Goal: Transaction & Acquisition: Purchase product/service

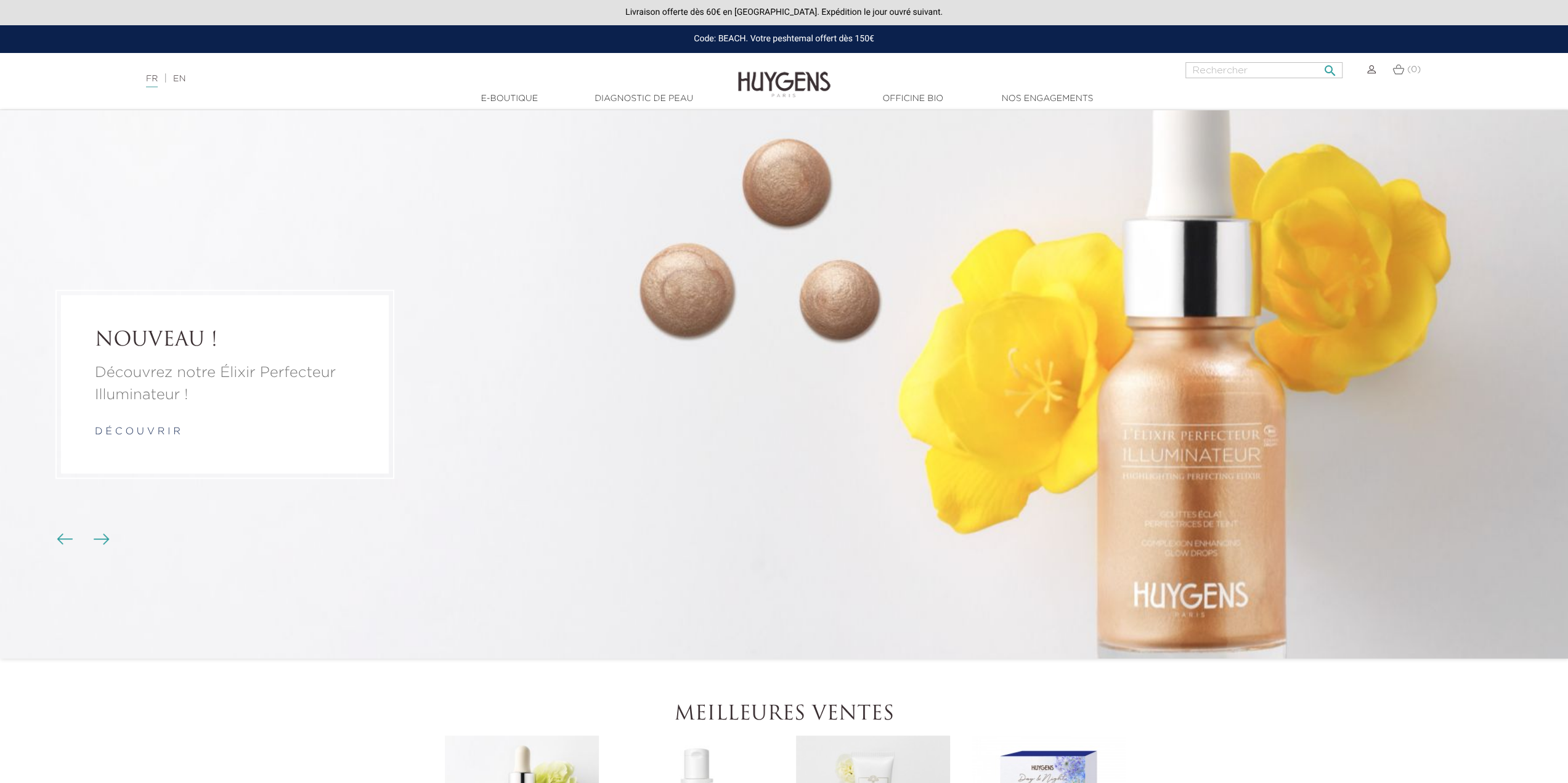
click at [1251, 71] on input "Rechercher" at bounding box center [1264, 70] width 157 height 16
type input "auto bronzont"
click at [1319, 58] on button " Rechercher" at bounding box center [1330, 67] width 22 height 17
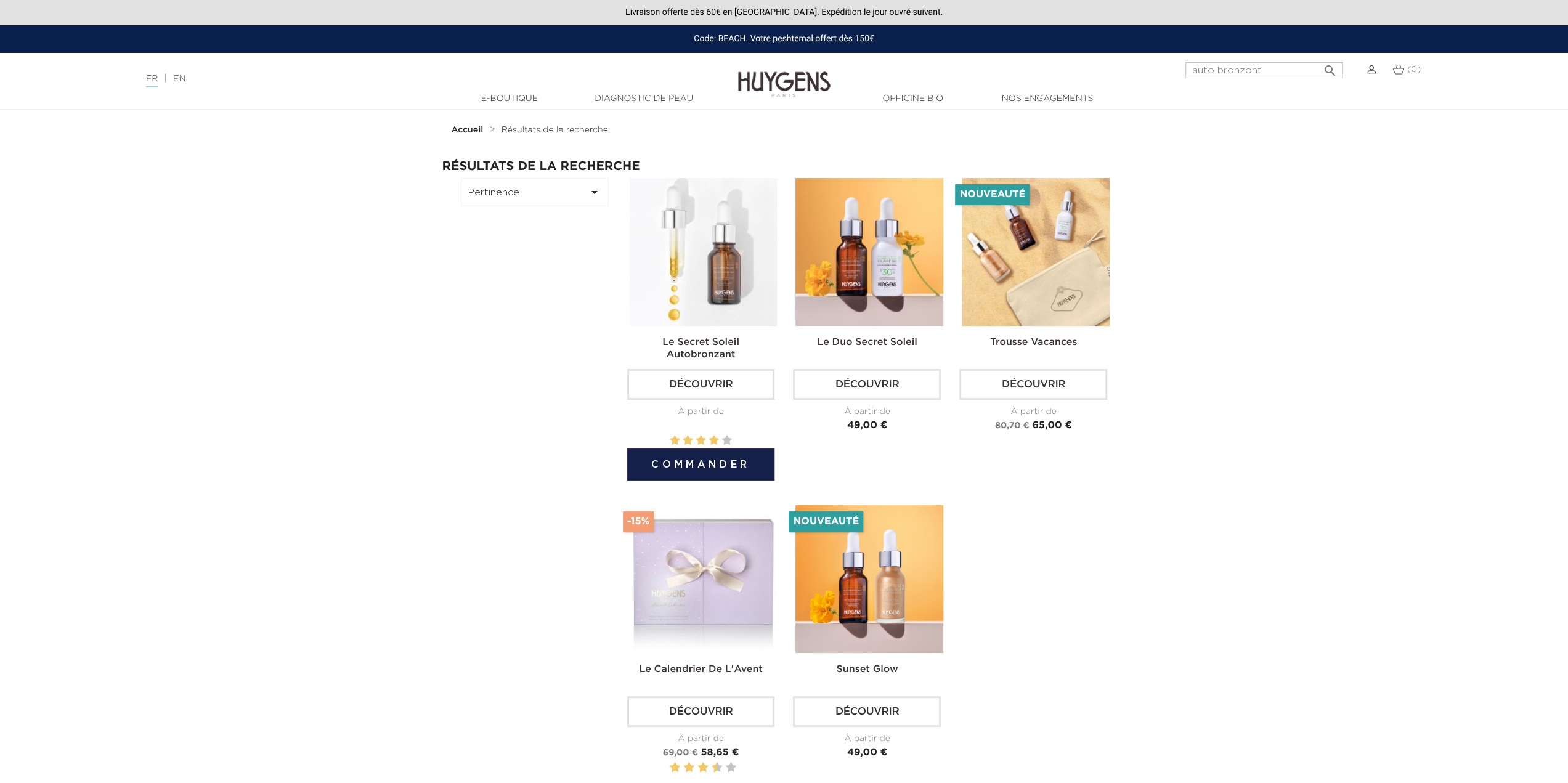
click at [716, 385] on link "Découvrir" at bounding box center [701, 385] width 148 height 31
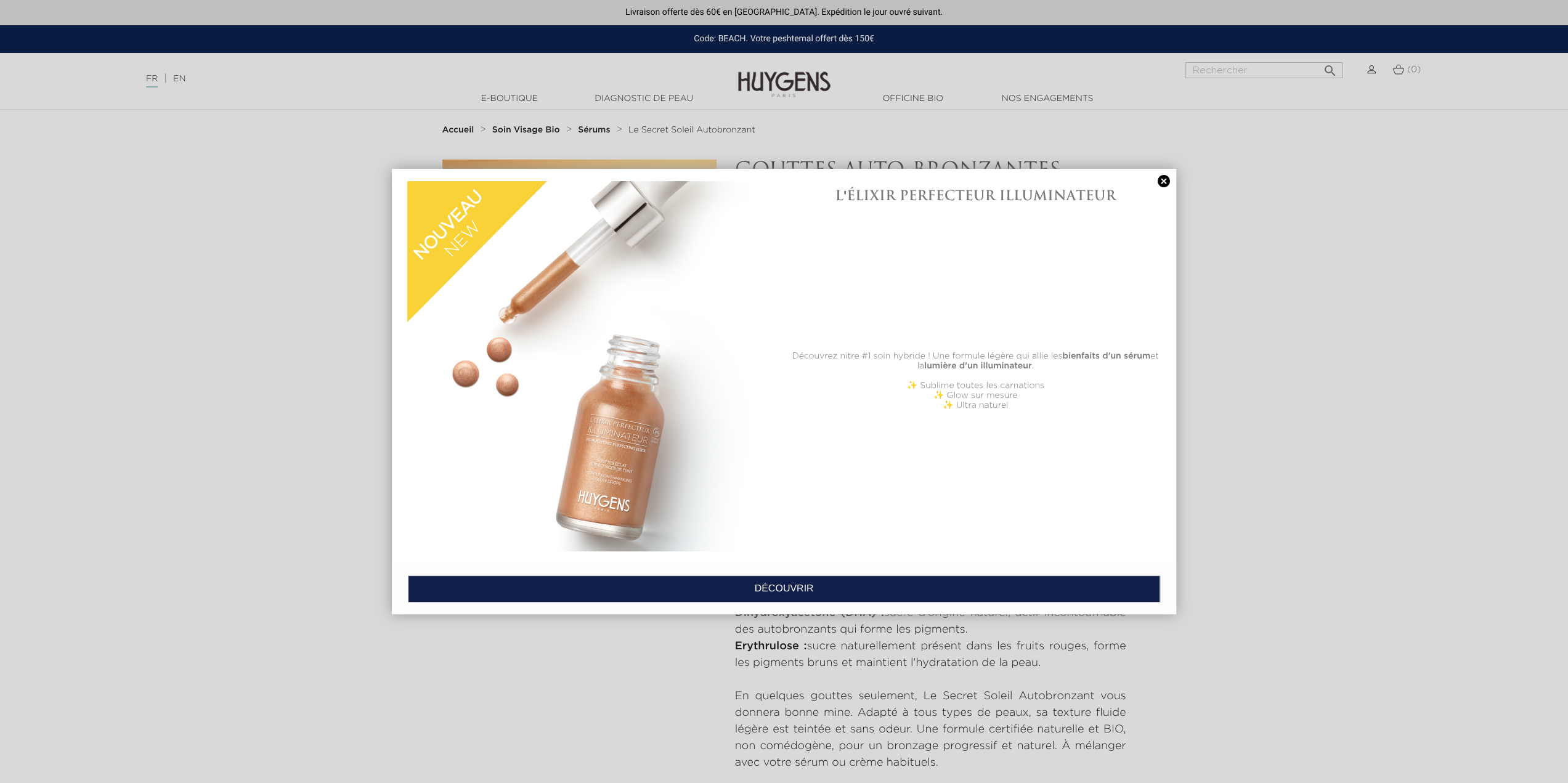
click at [1163, 183] on link at bounding box center [1163, 181] width 17 height 13
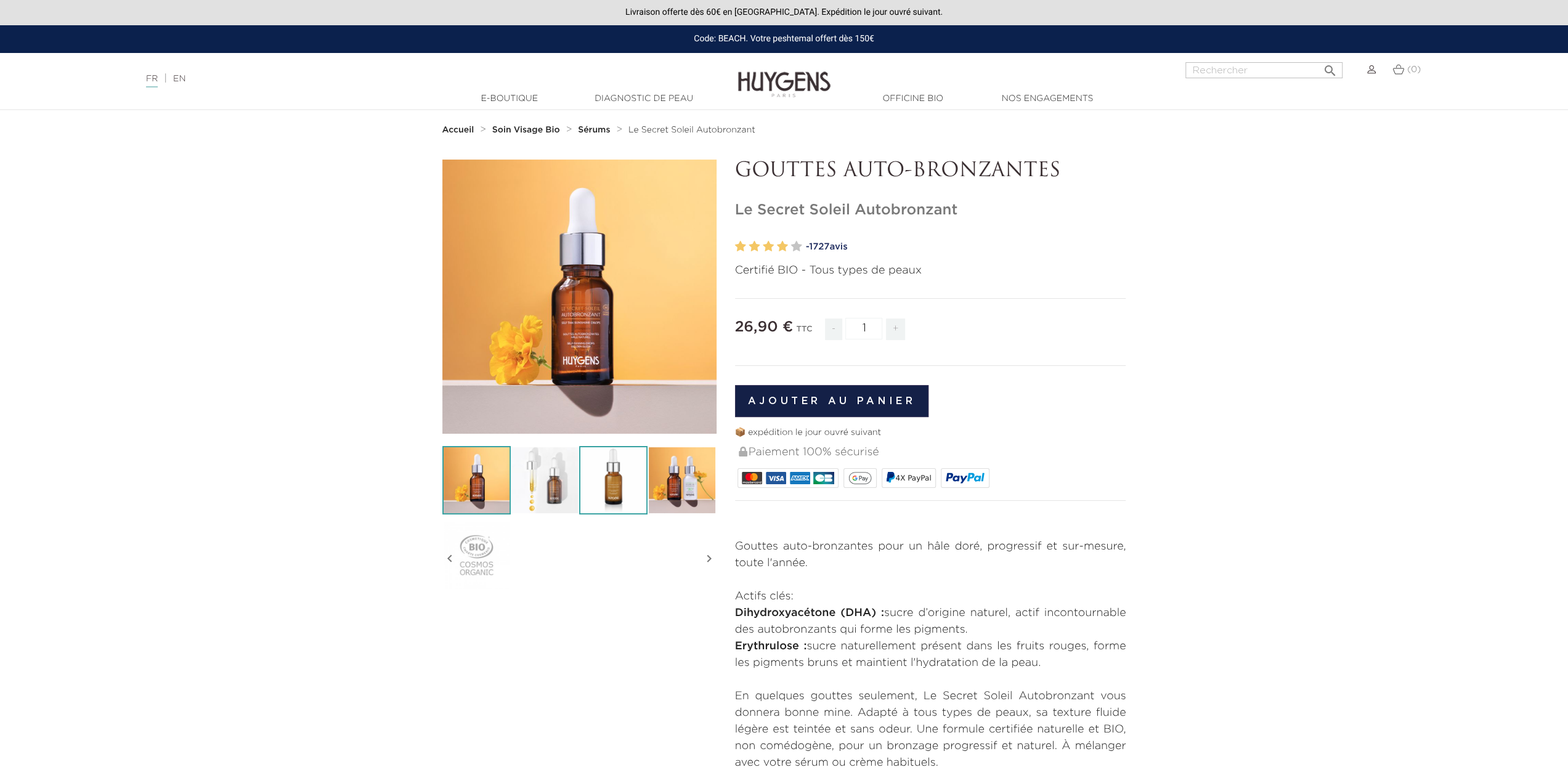
click at [611, 486] on img at bounding box center [613, 480] width 68 height 68
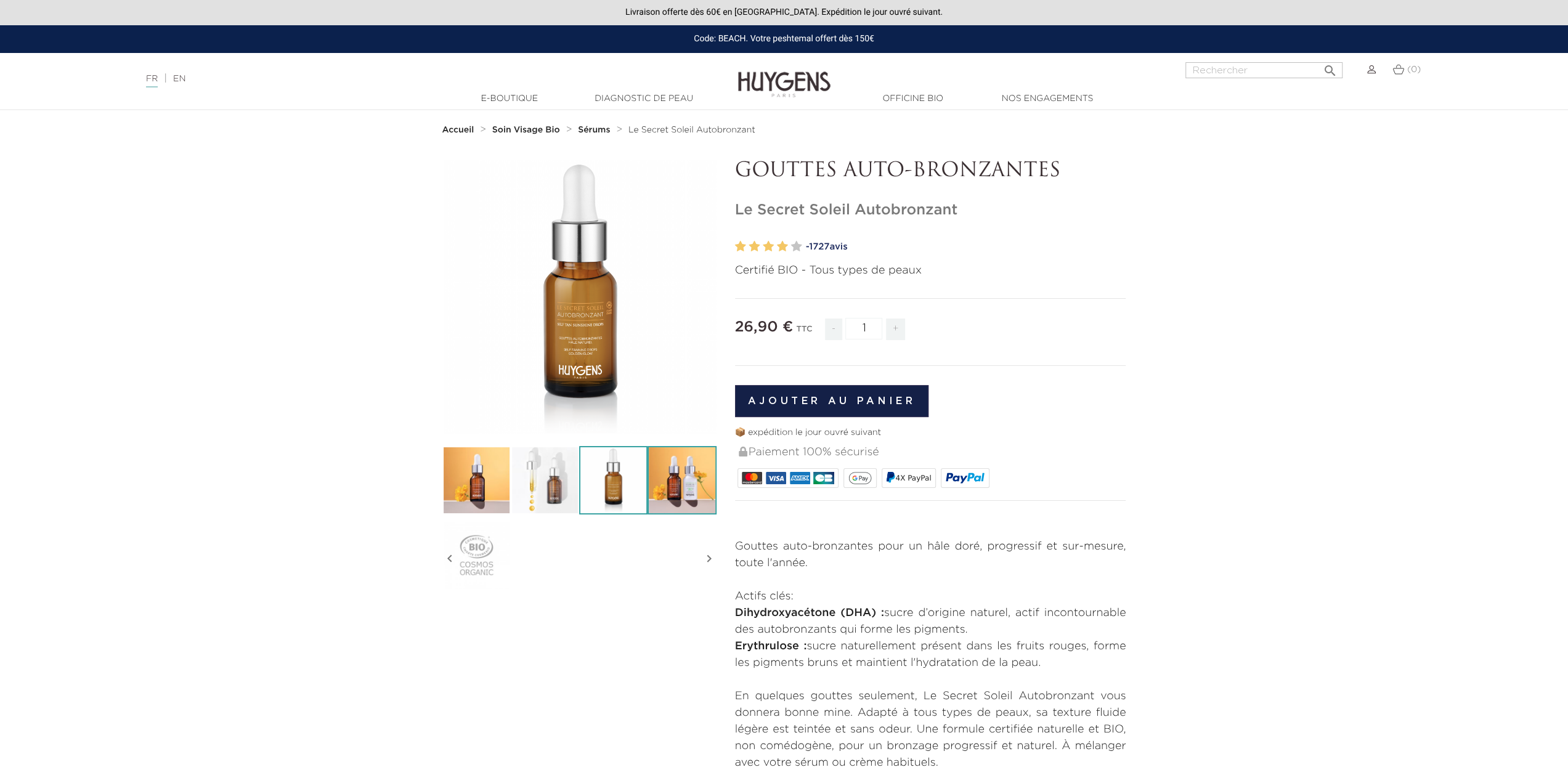
click at [678, 483] on img at bounding box center [681, 480] width 68 height 68
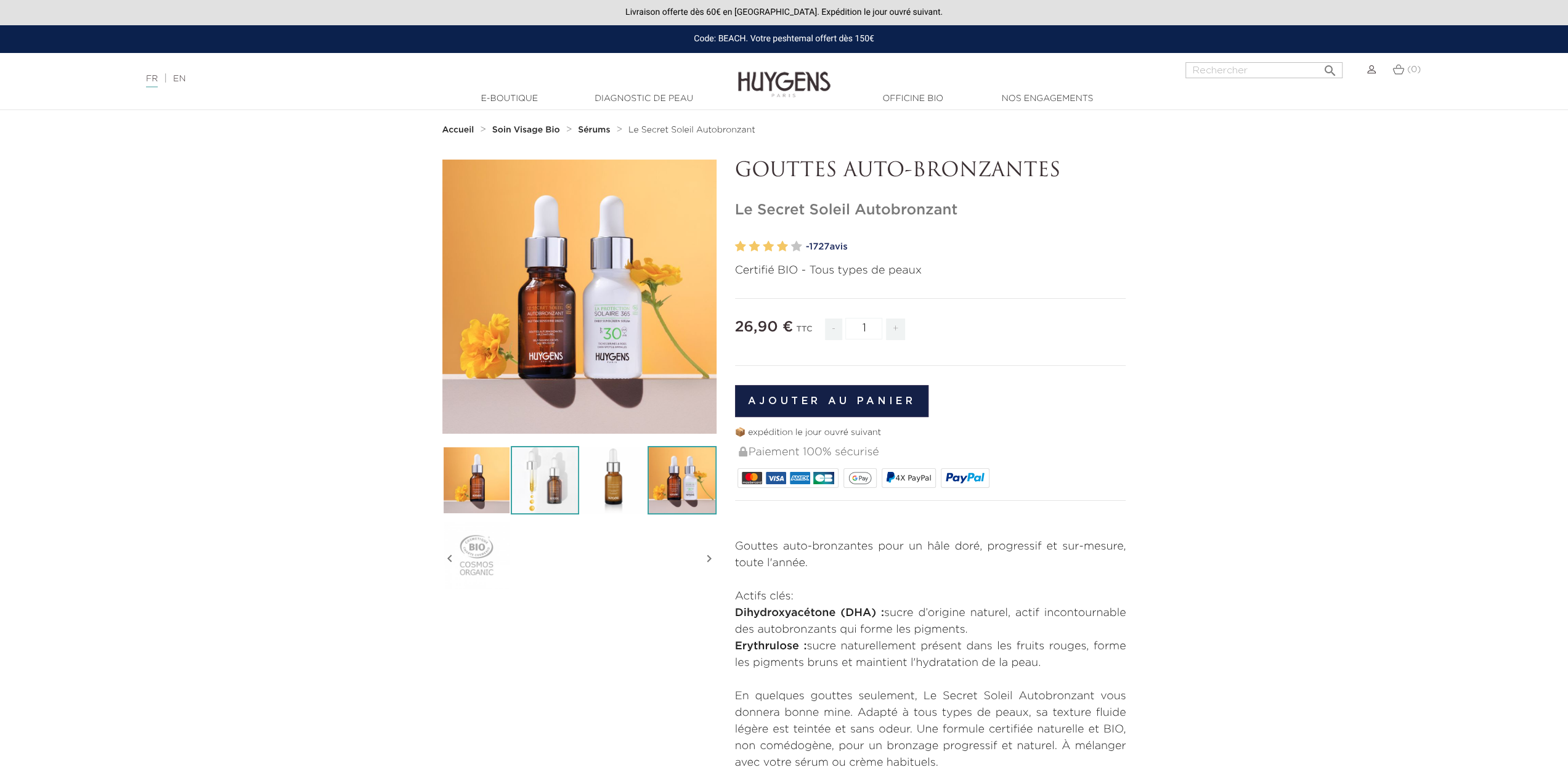
click at [553, 487] on img at bounding box center [544, 480] width 68 height 68
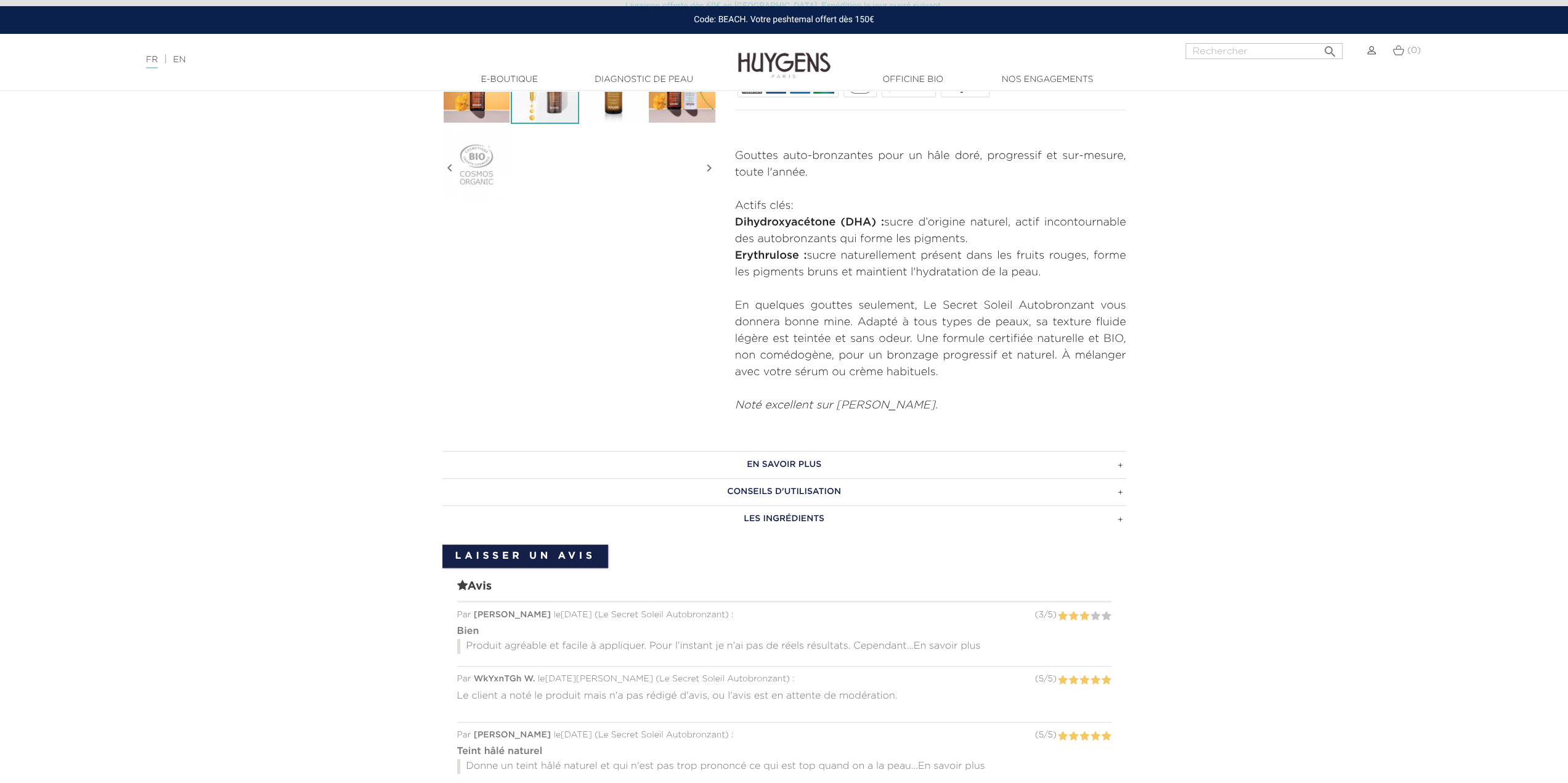
scroll to position [431, 0]
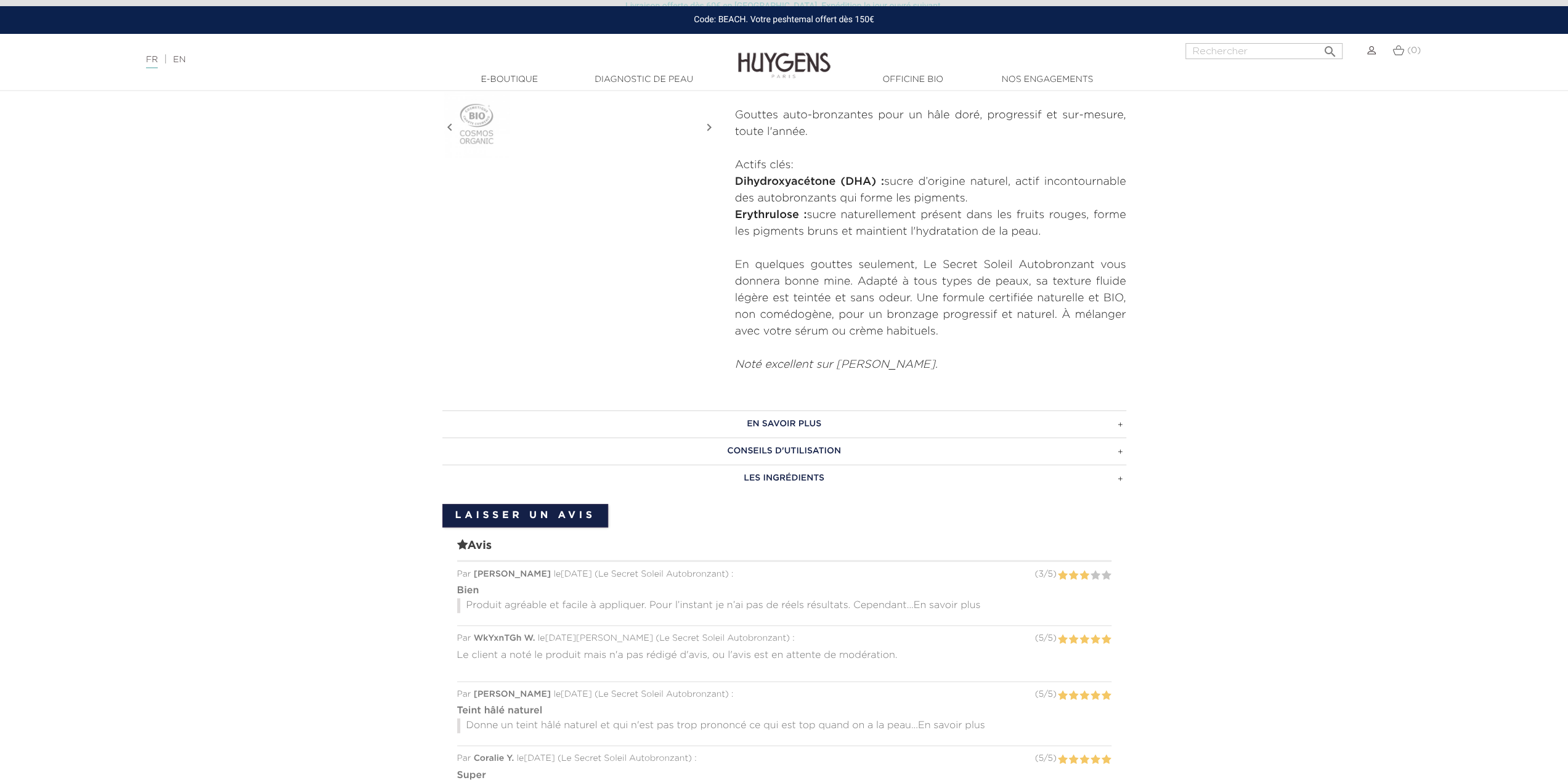
click at [785, 419] on h3 "EN SAVOIR PLUS" at bounding box center [784, 423] width 684 height 27
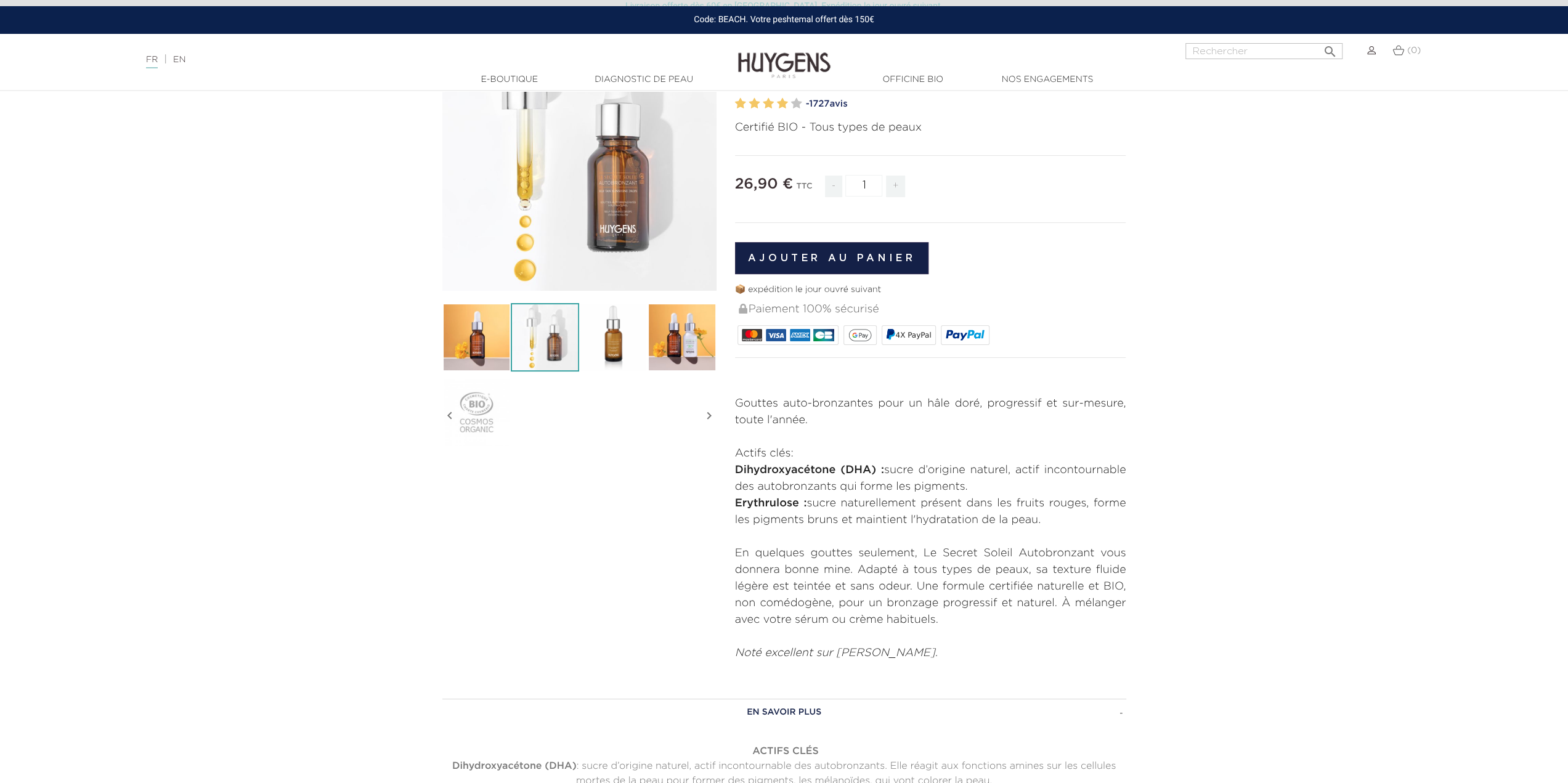
scroll to position [123, 0]
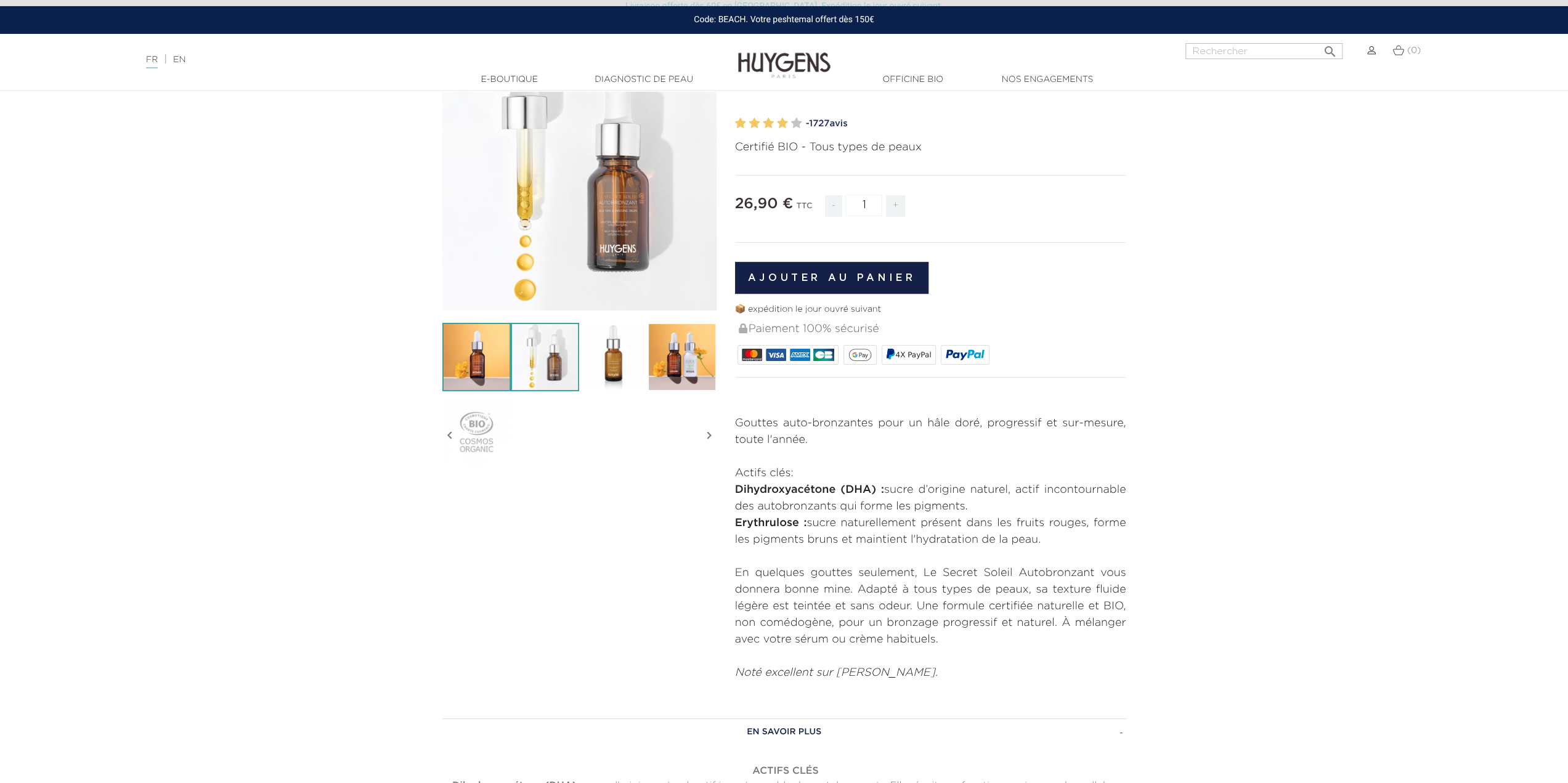
click at [482, 357] on img at bounding box center [476, 357] width 68 height 68
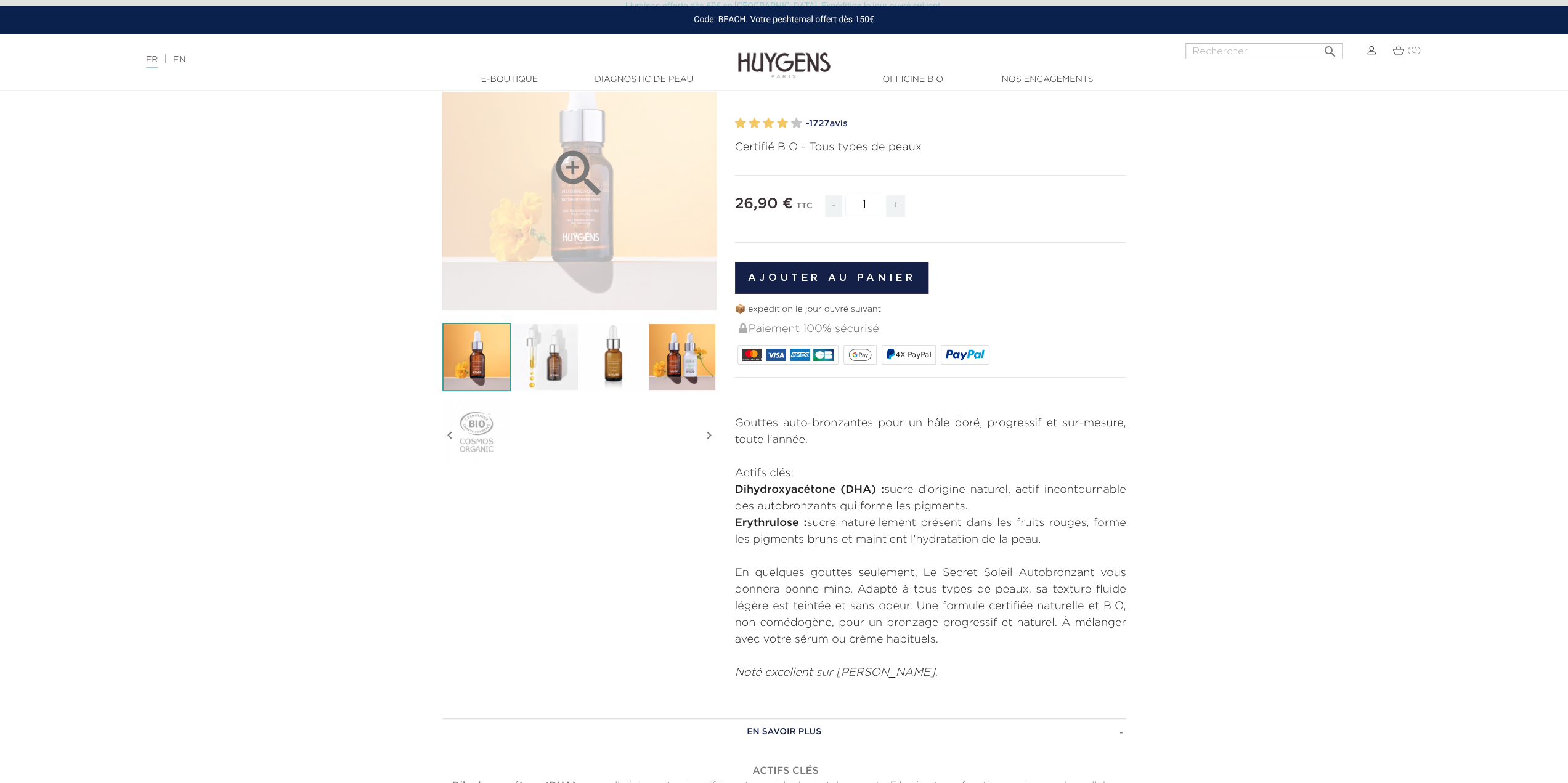
click at [631, 269] on div "" at bounding box center [579, 173] width 274 height 274
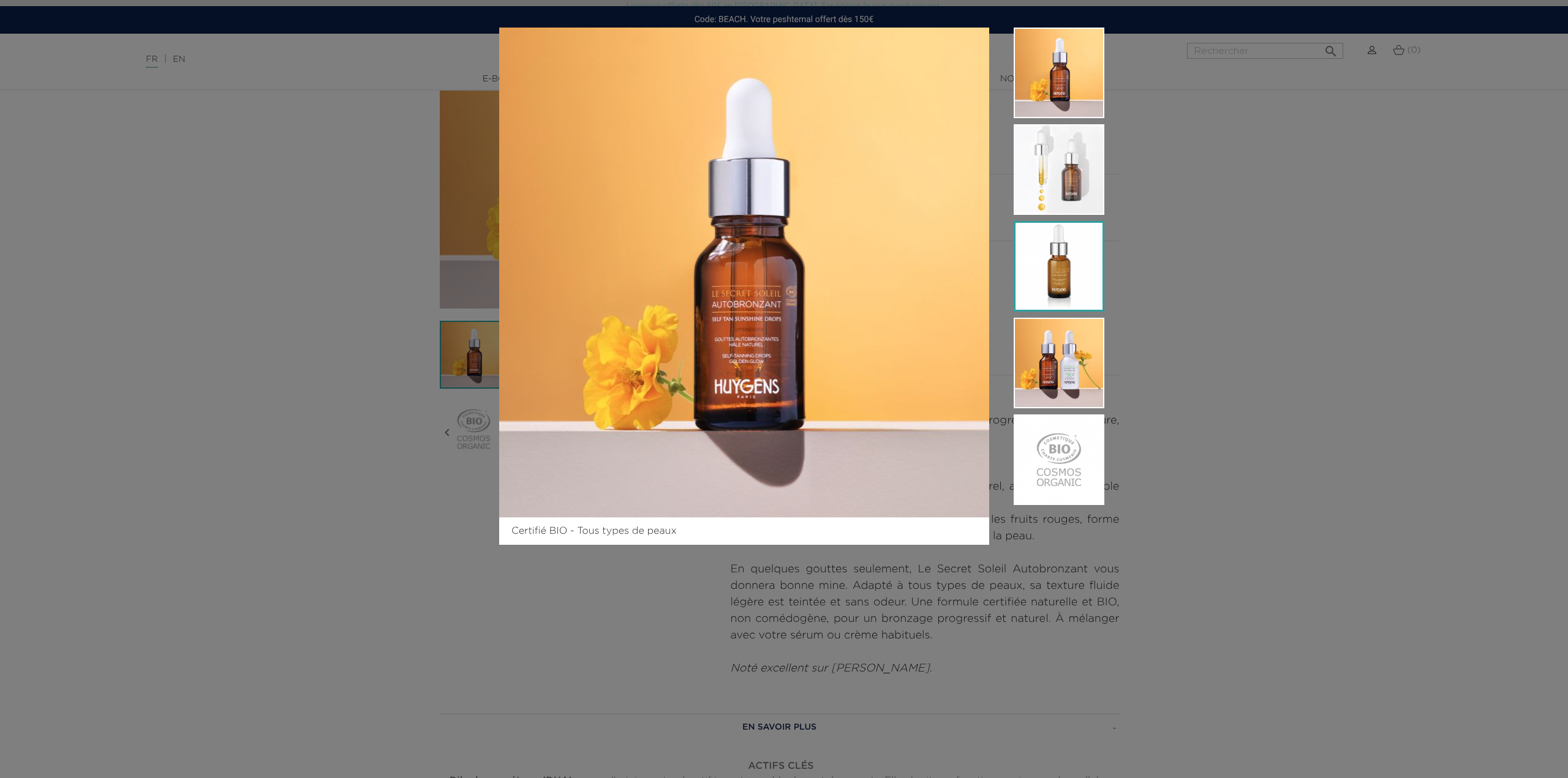
click at [1075, 273] on img at bounding box center [1058, 266] width 91 height 91
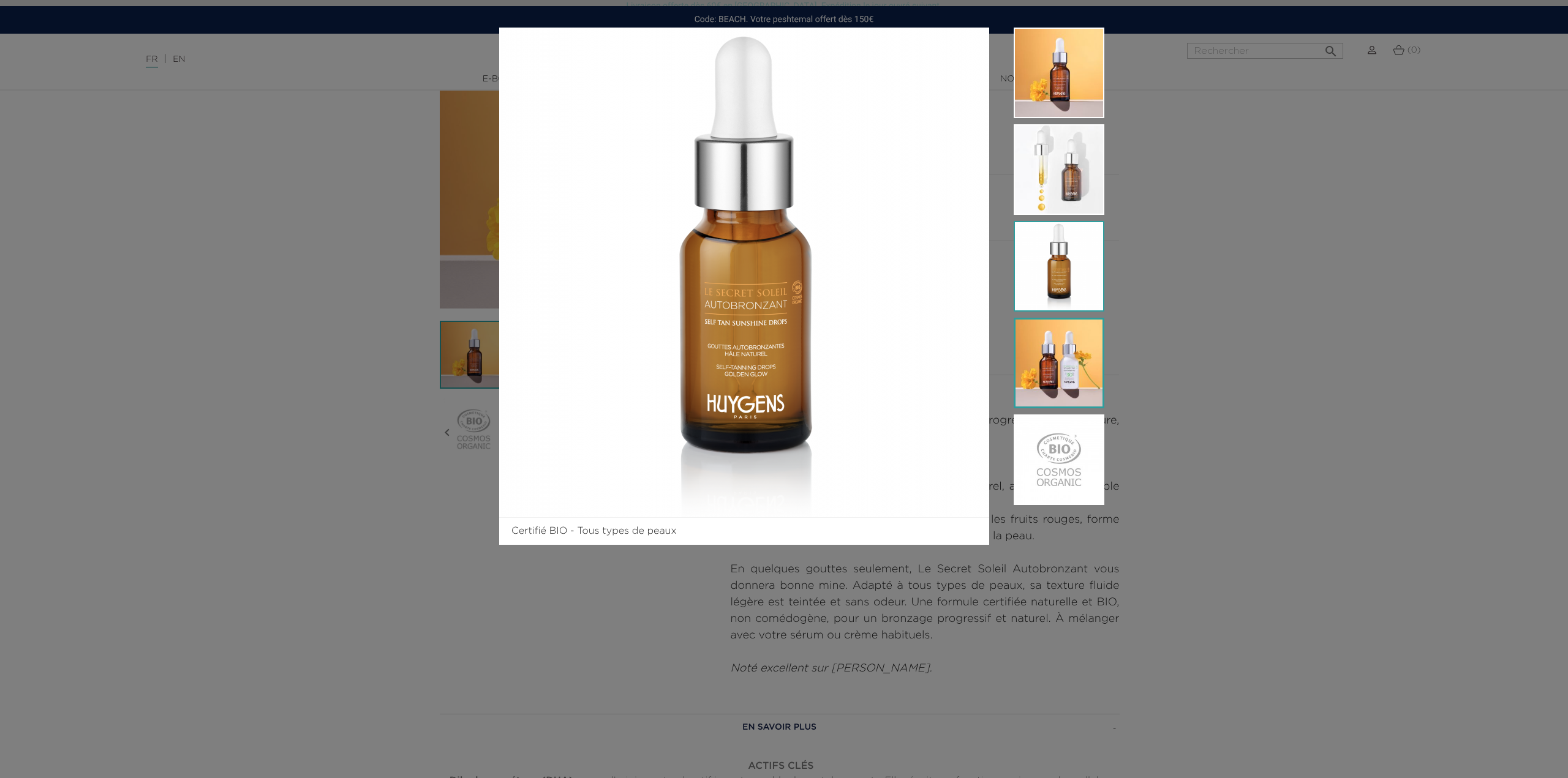
click at [1079, 362] on img at bounding box center [1058, 363] width 91 height 91
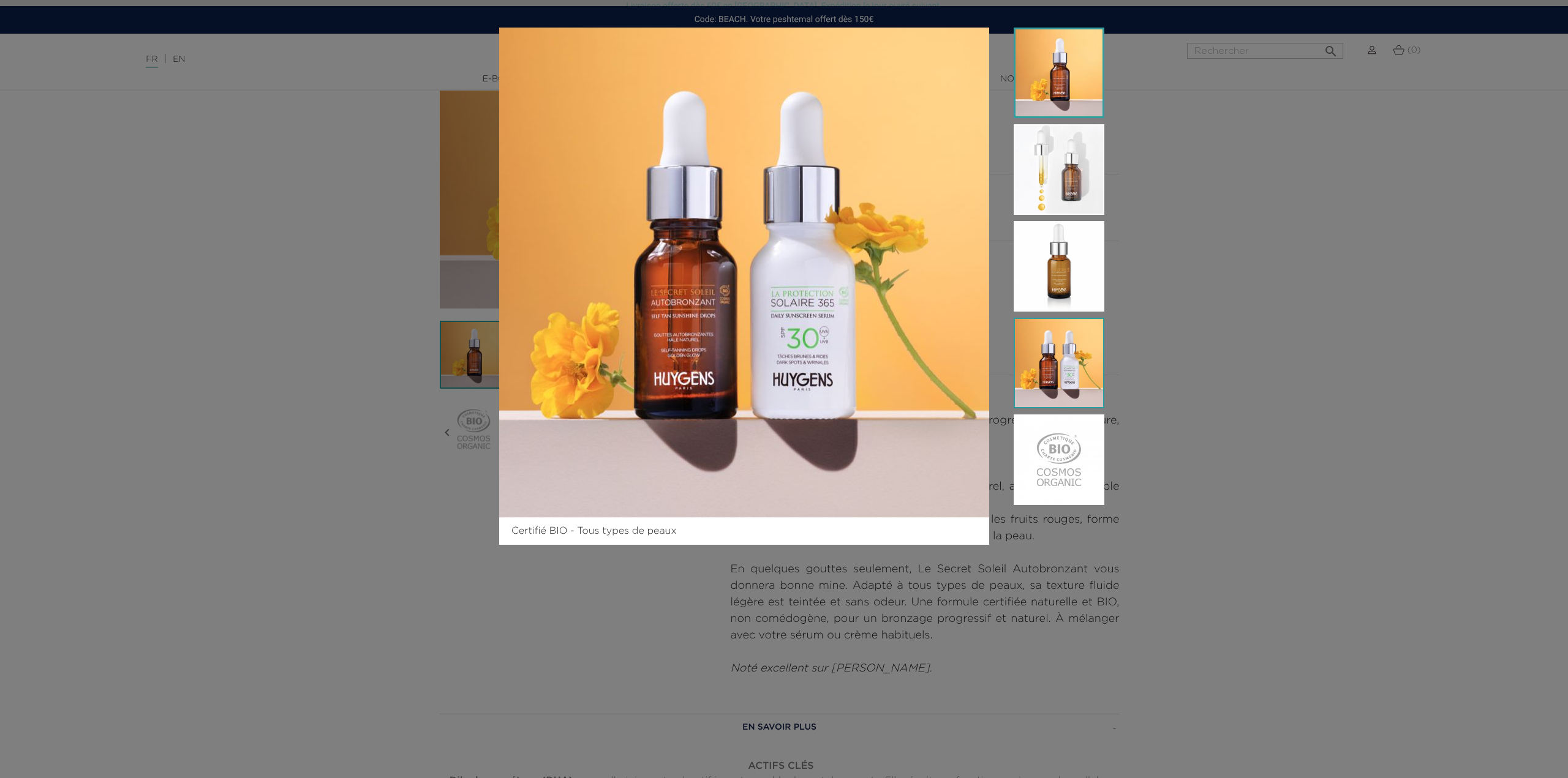
click at [1067, 86] on img at bounding box center [1058, 73] width 91 height 91
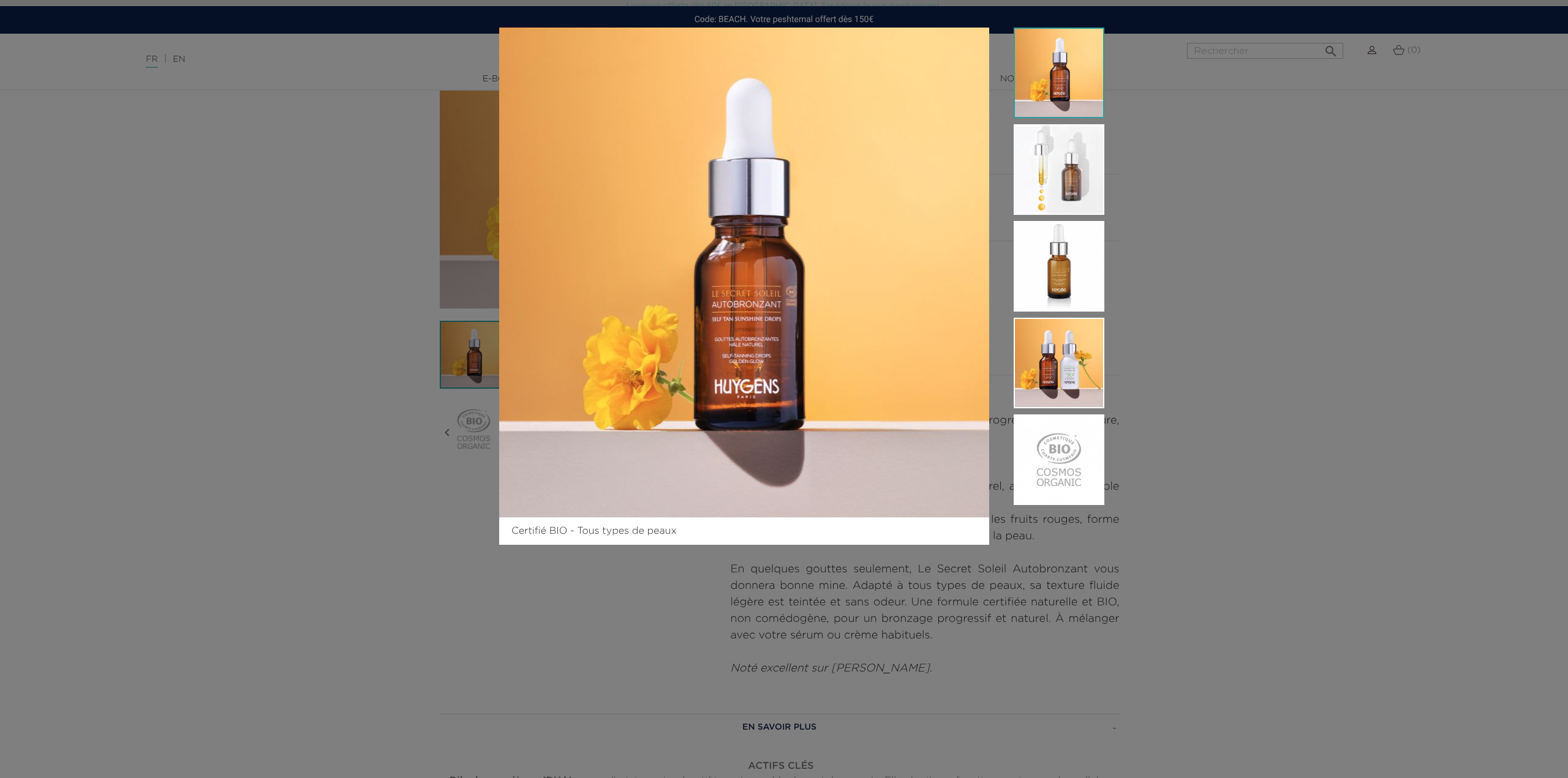
click at [1244, 534] on div "Certifié BIO - Tous types de peaux" at bounding box center [784, 389] width 1568 height 778
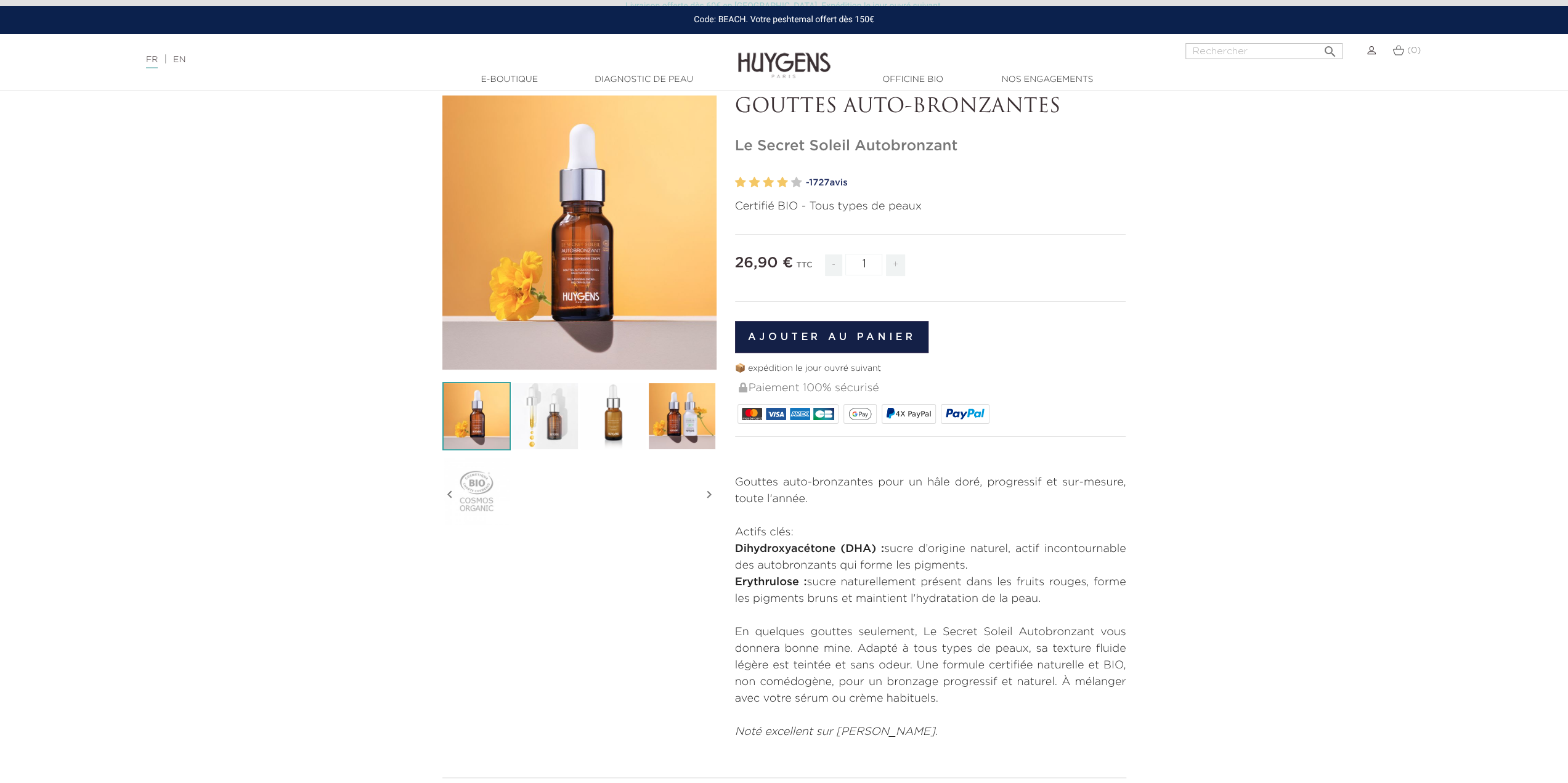
scroll to position [62, 0]
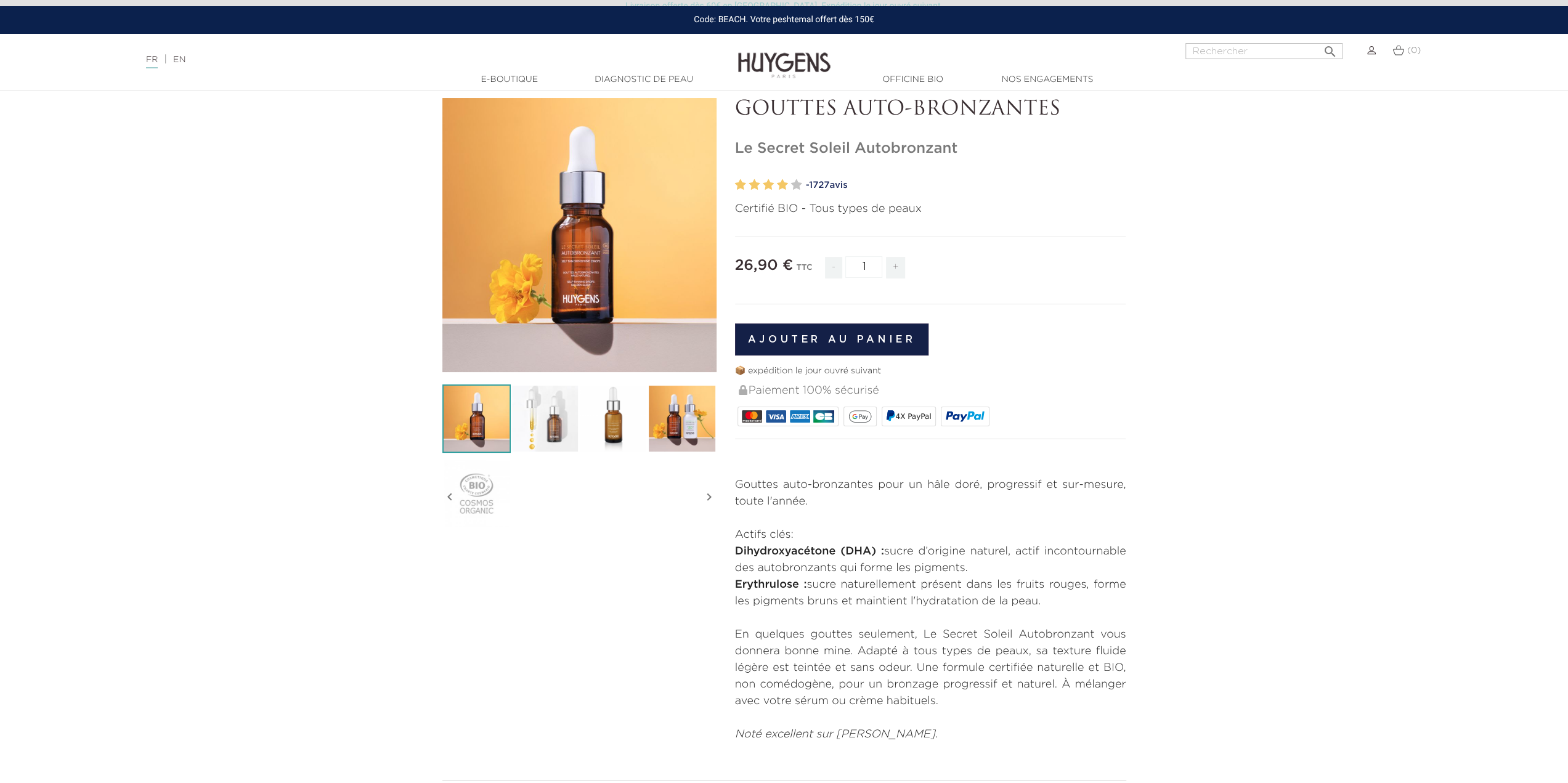
click at [708, 494] on icon "" at bounding box center [709, 497] width 15 height 62
click at [708, 492] on icon "" at bounding box center [709, 497] width 15 height 62
click at [770, 494] on p "Gouttes auto-bronzantes pour un hâle doré, progressif et sur-mesure, toute l'an…" at bounding box center [930, 494] width 391 height 33
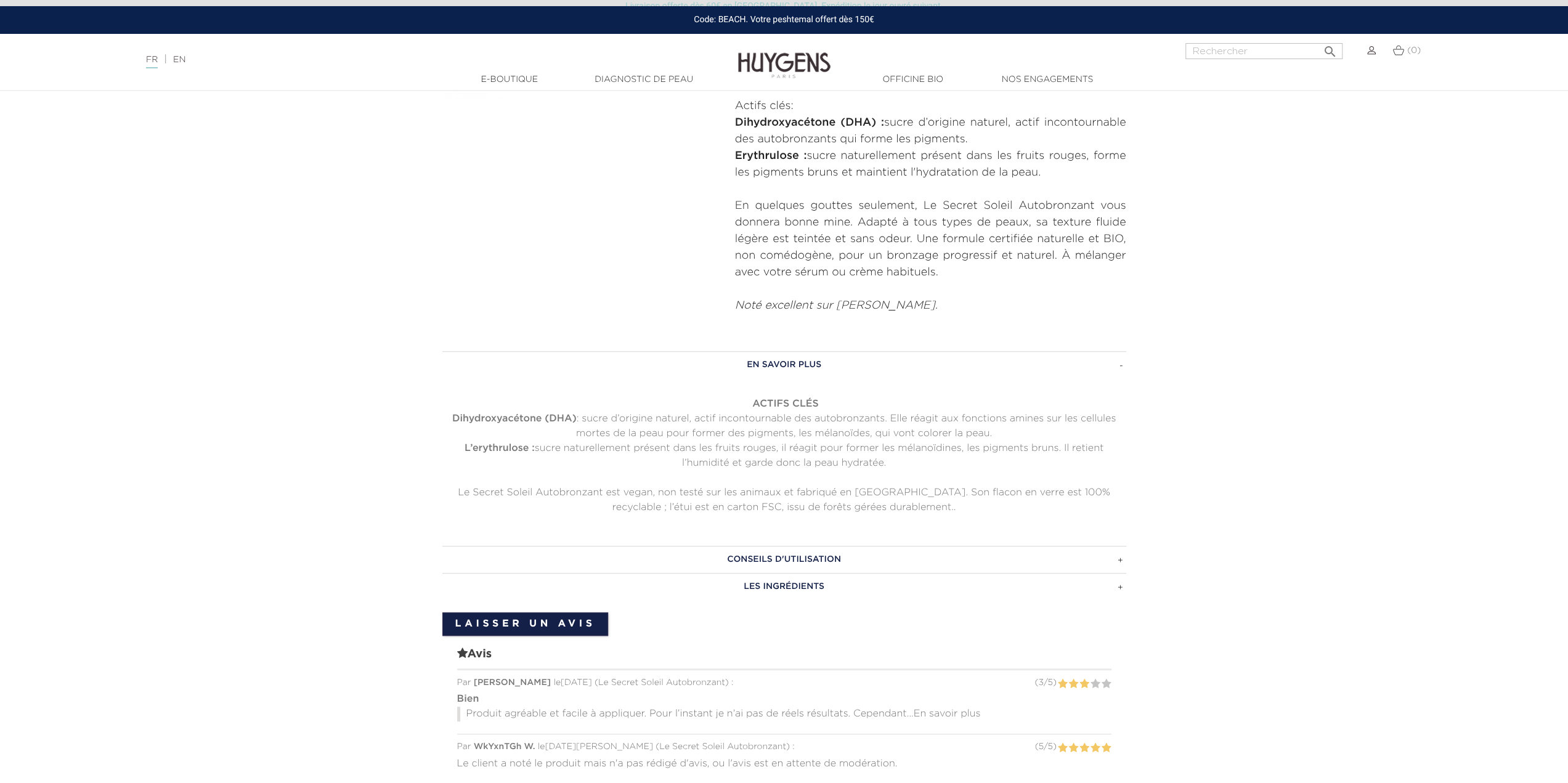
scroll to position [493, 0]
click at [794, 580] on h3 "LES INGRÉDIENTS" at bounding box center [784, 583] width 684 height 27
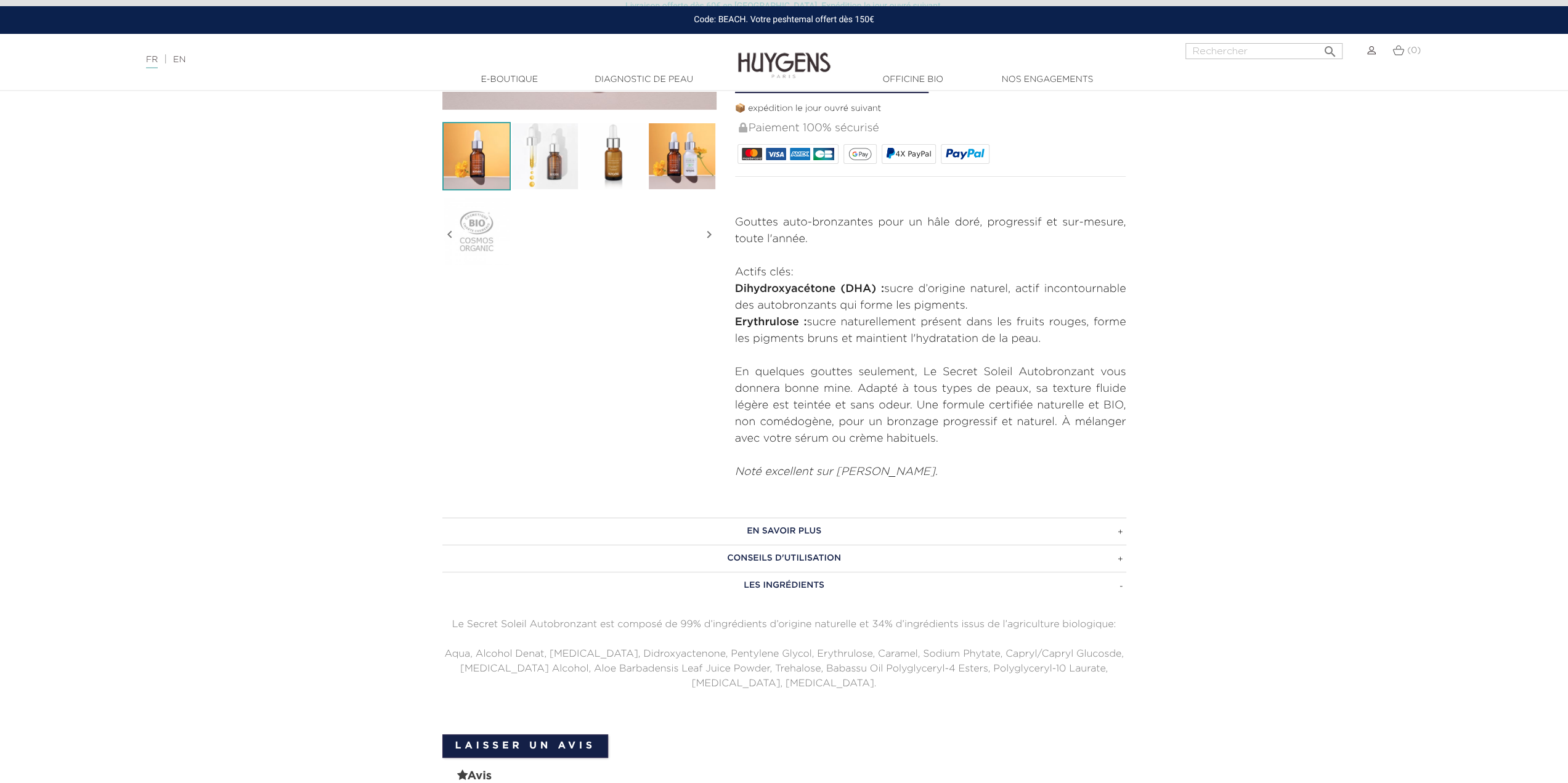
scroll to position [185, 0]
